Goal: Find contact information: Find contact information

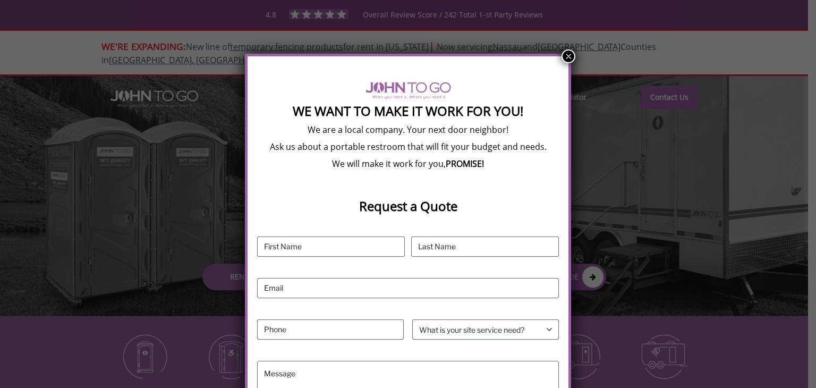
click at [567, 55] on button "×" at bounding box center [569, 56] width 14 height 14
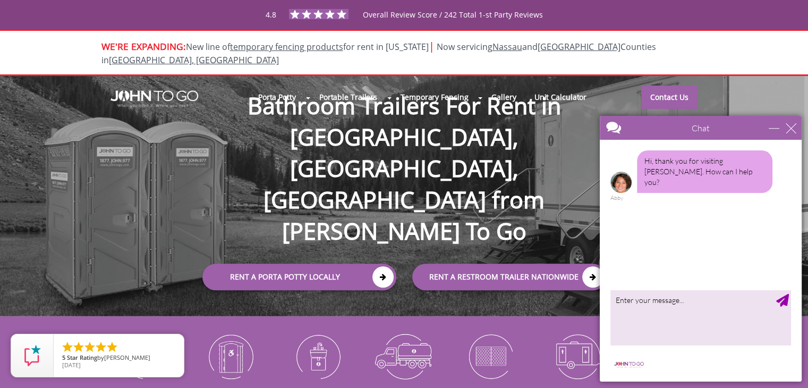
click at [667, 86] on div at bounding box center [404, 194] width 808 height 388
click at [668, 86] on link "Contact Us" at bounding box center [669, 96] width 56 height 23
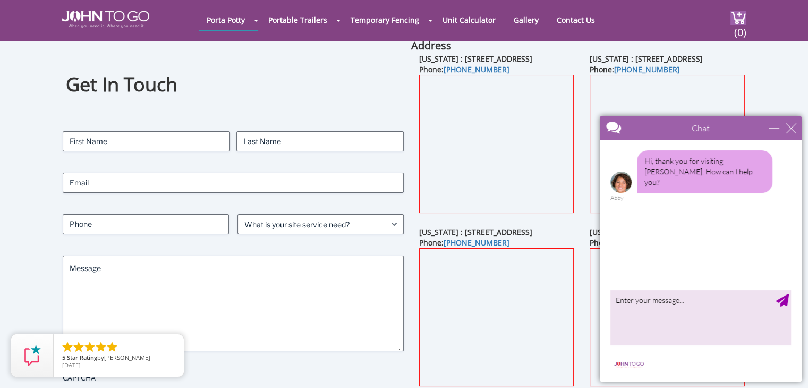
scroll to position [53, 0]
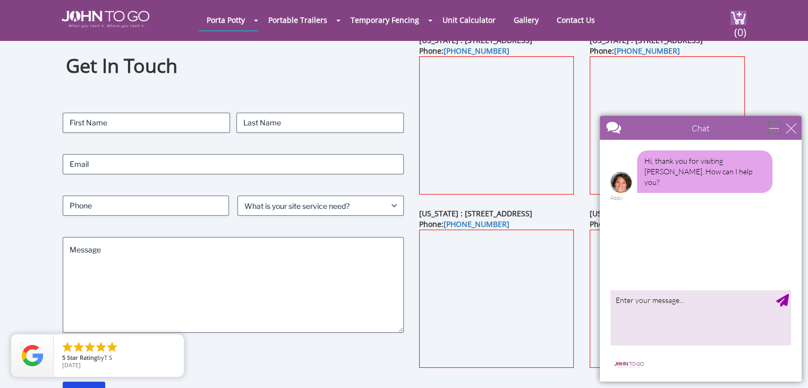
click at [780, 127] on div "minimize" at bounding box center [774, 128] width 11 height 11
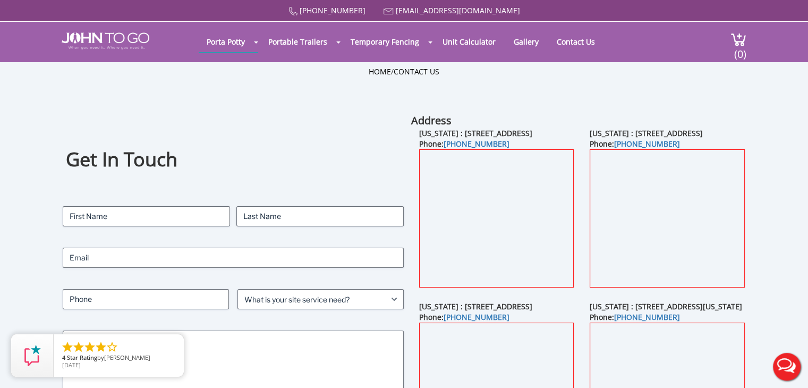
scroll to position [0, 0]
